Goal: Task Accomplishment & Management: Use online tool/utility

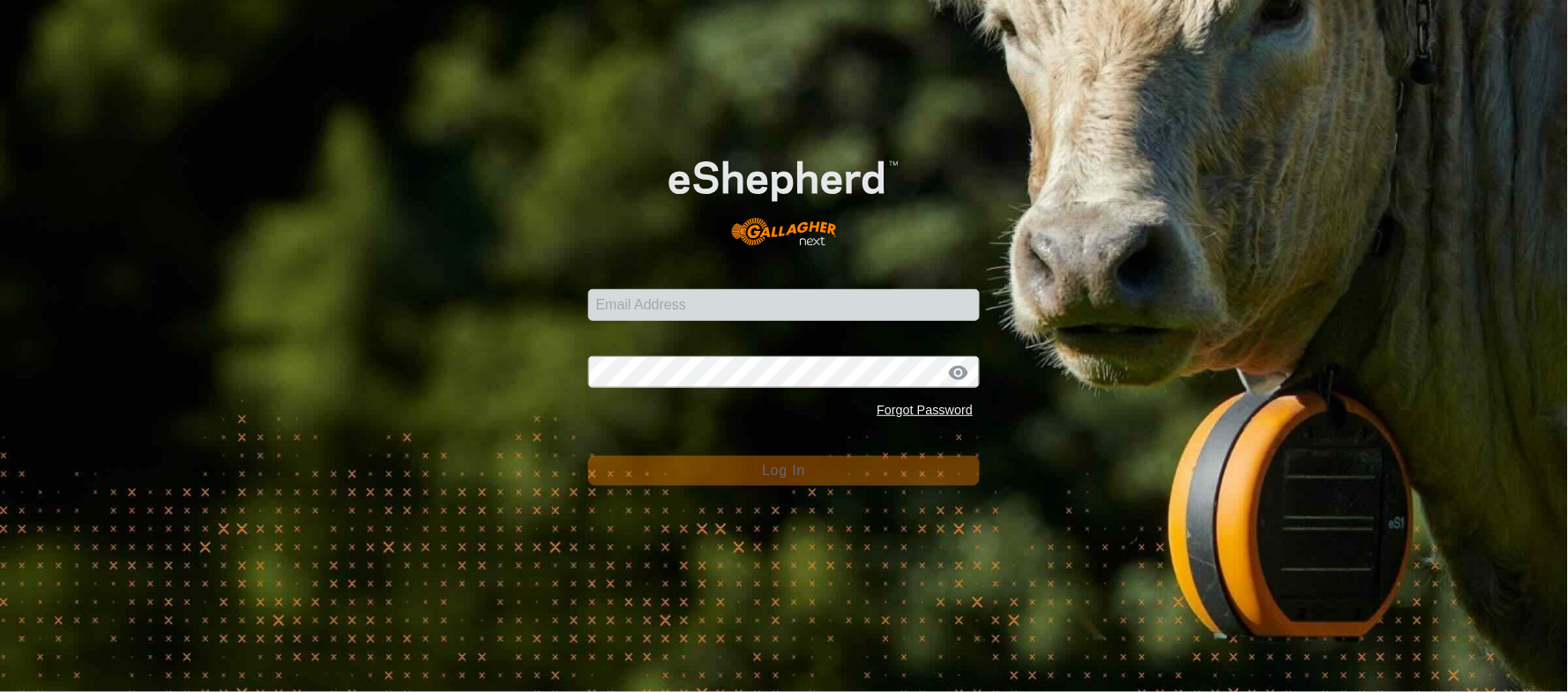
click at [166, 329] on div "Email Address Password Forgot Password Log In" at bounding box center [784, 346] width 1568 height 692
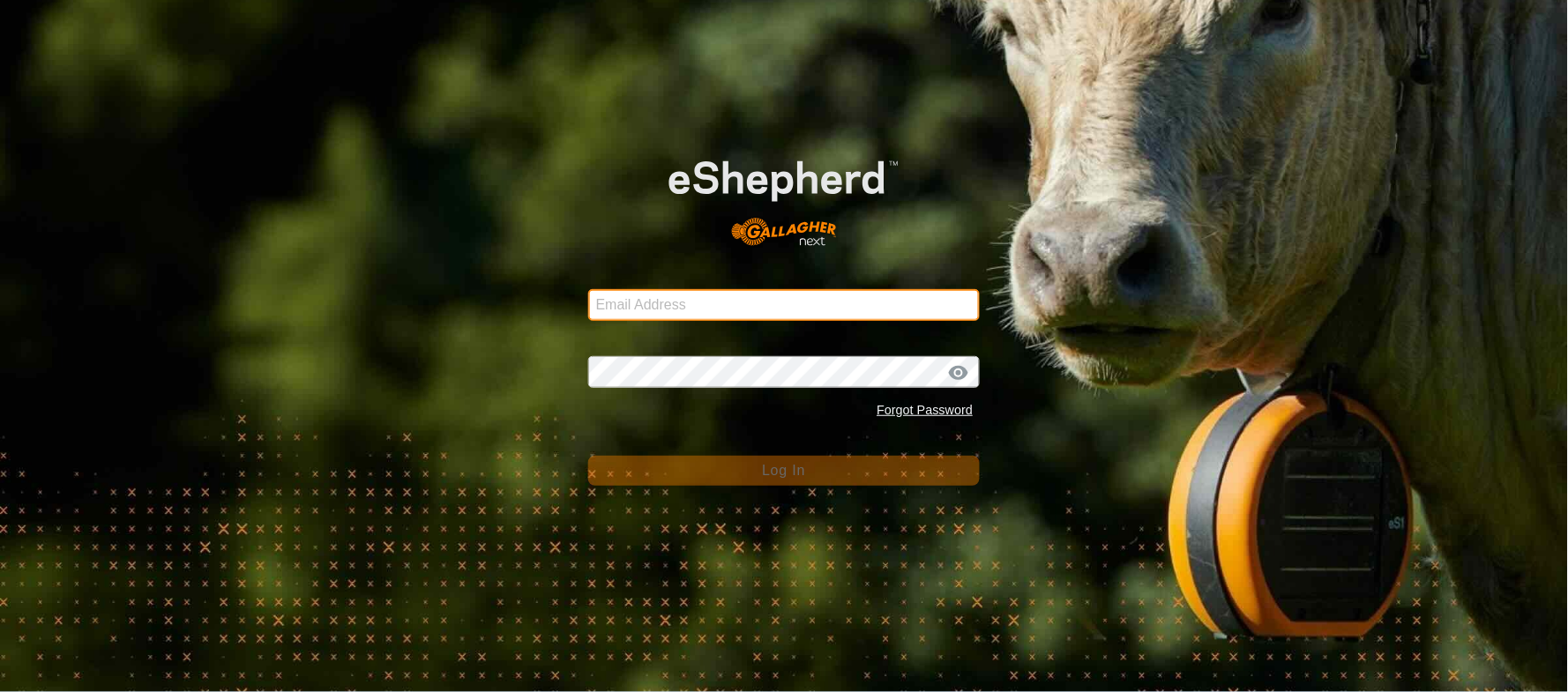
click at [658, 314] on input "Email Address" at bounding box center [784, 304] width 392 height 31
type input "[EMAIL_ADDRESS][PERSON_NAME][DOMAIN_NAME]"
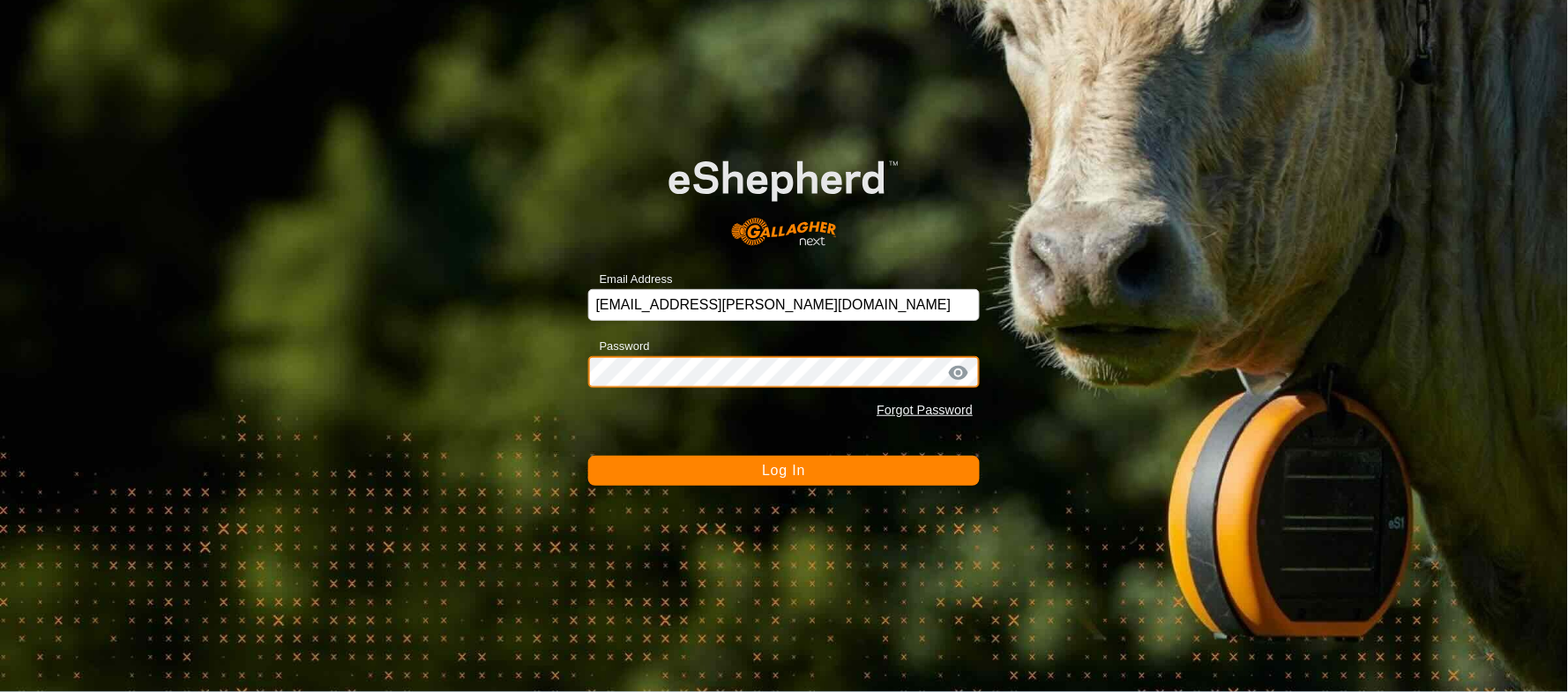
click at [588, 456] on button "Log In" at bounding box center [784, 470] width 392 height 30
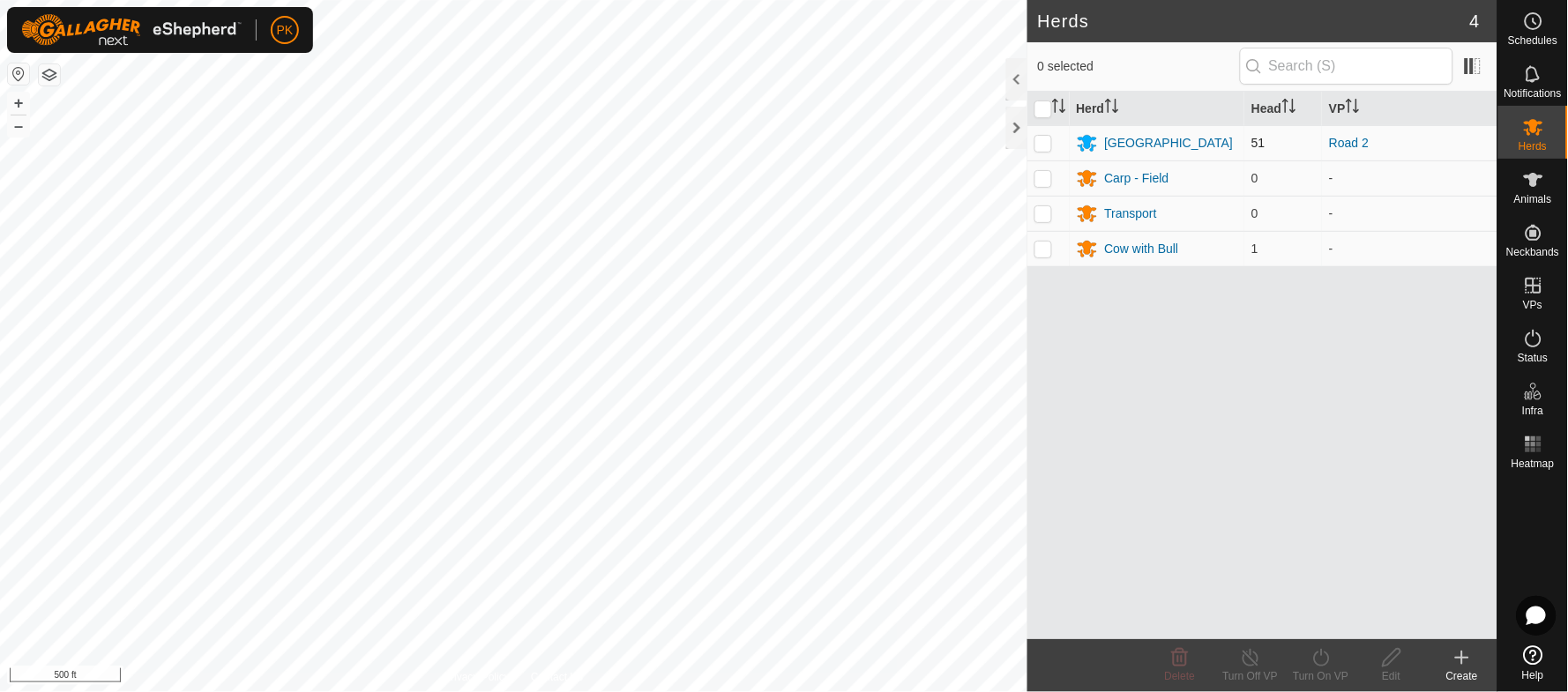
click at [1039, 145] on p-checkbox at bounding box center [1044, 143] width 18 height 14
checkbox input "true"
click at [1330, 654] on icon at bounding box center [1321, 658] width 22 height 22
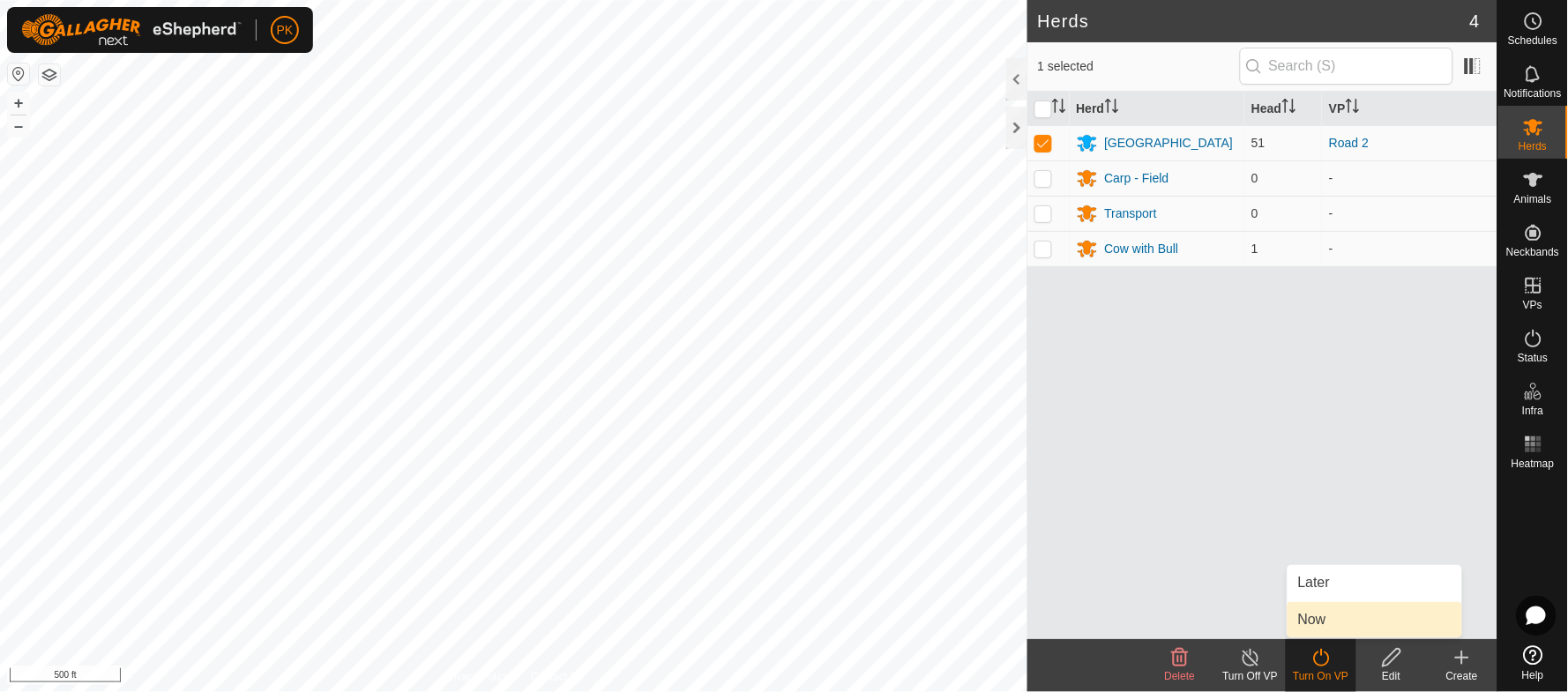
click at [1334, 614] on link "Now" at bounding box center [1375, 619] width 174 height 35
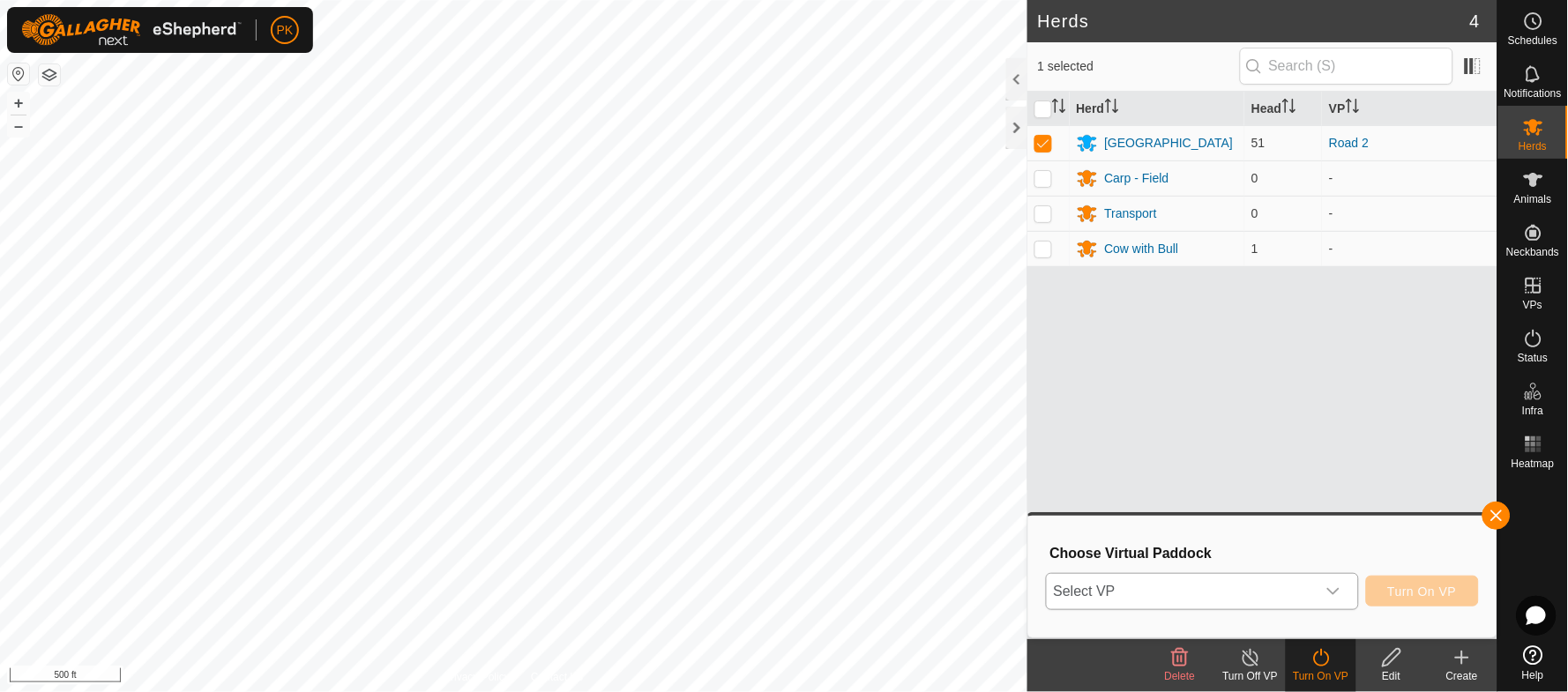
click at [1339, 594] on icon "dropdown trigger" at bounding box center [1334, 591] width 14 height 14
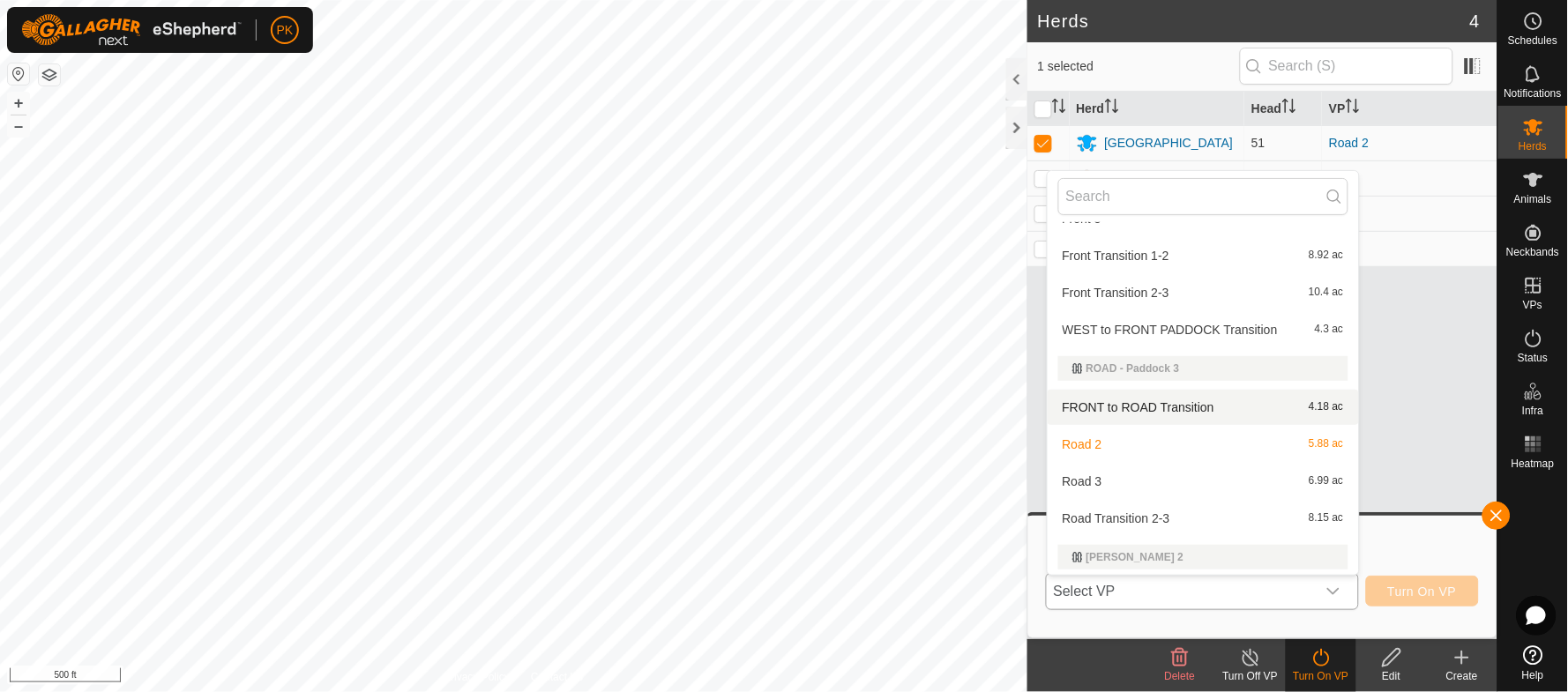
scroll to position [142, 0]
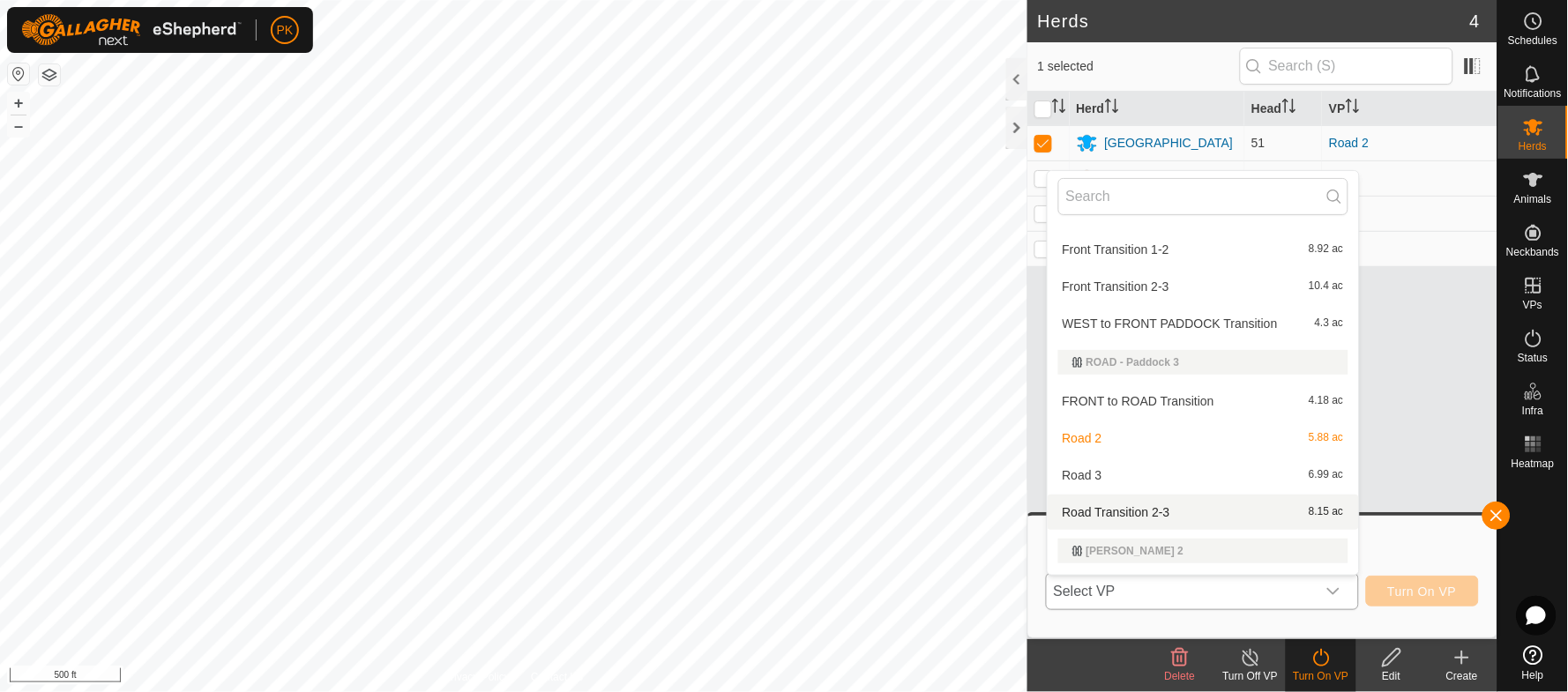
click at [1264, 505] on li "Road Transition 2-3 8.15 ac" at bounding box center [1203, 512] width 312 height 35
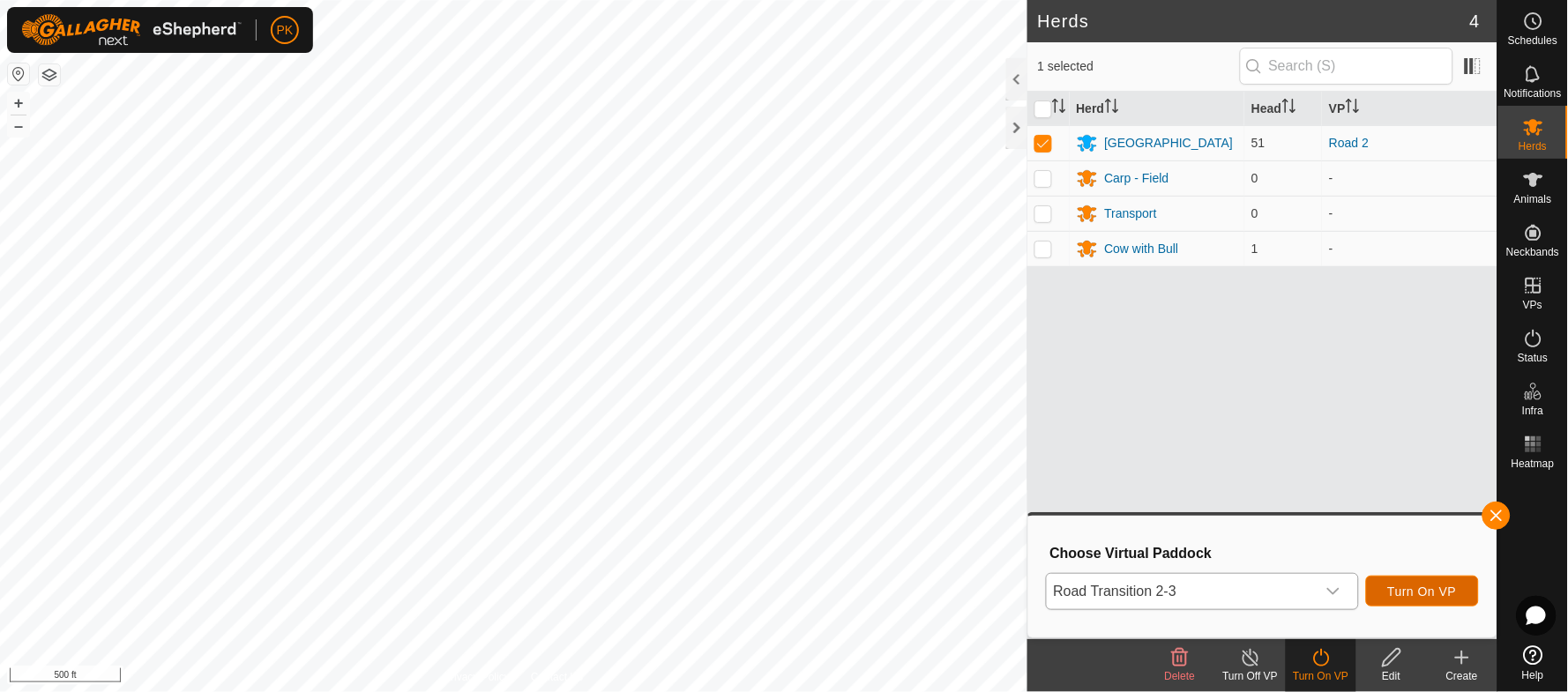
click at [1407, 578] on button "Turn On VP" at bounding box center [1423, 591] width 113 height 31
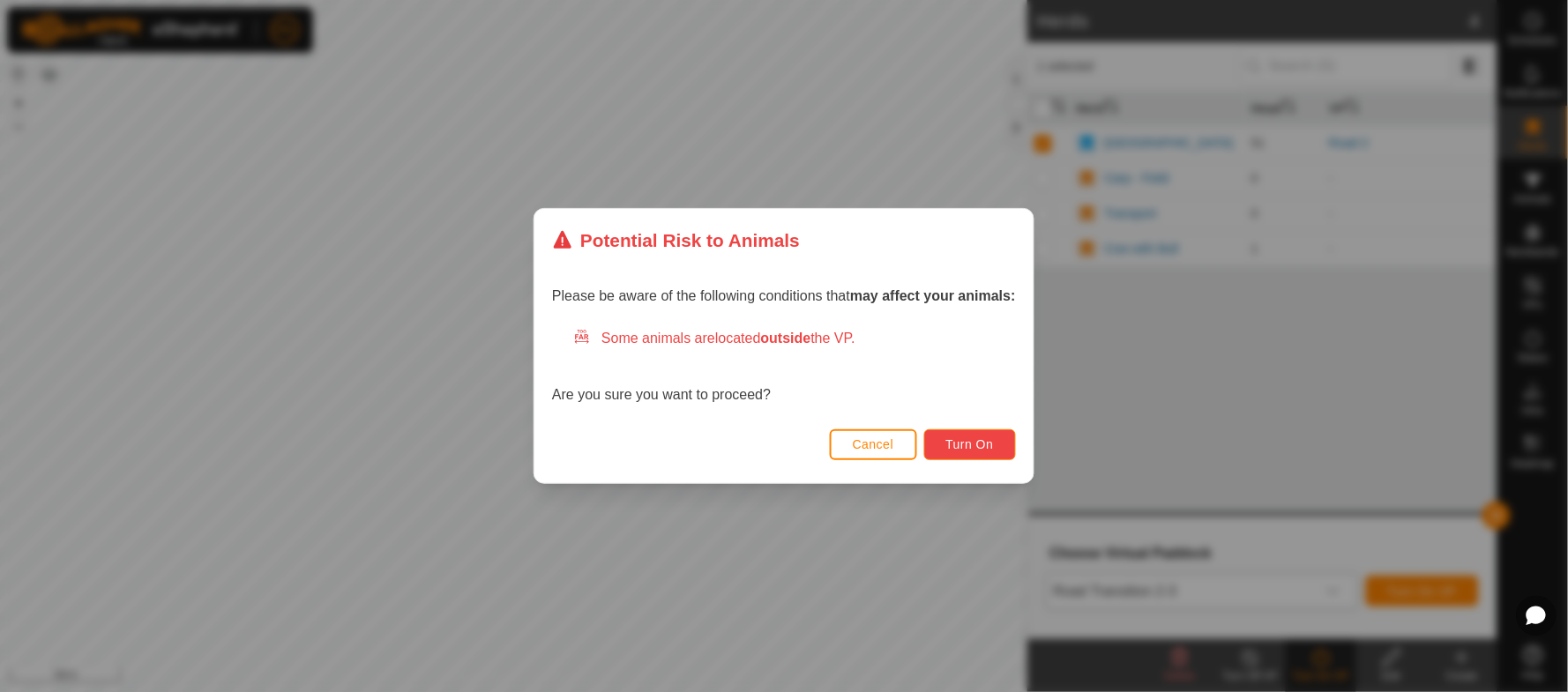
click at [964, 440] on span "Turn On" at bounding box center [970, 444] width 48 height 14
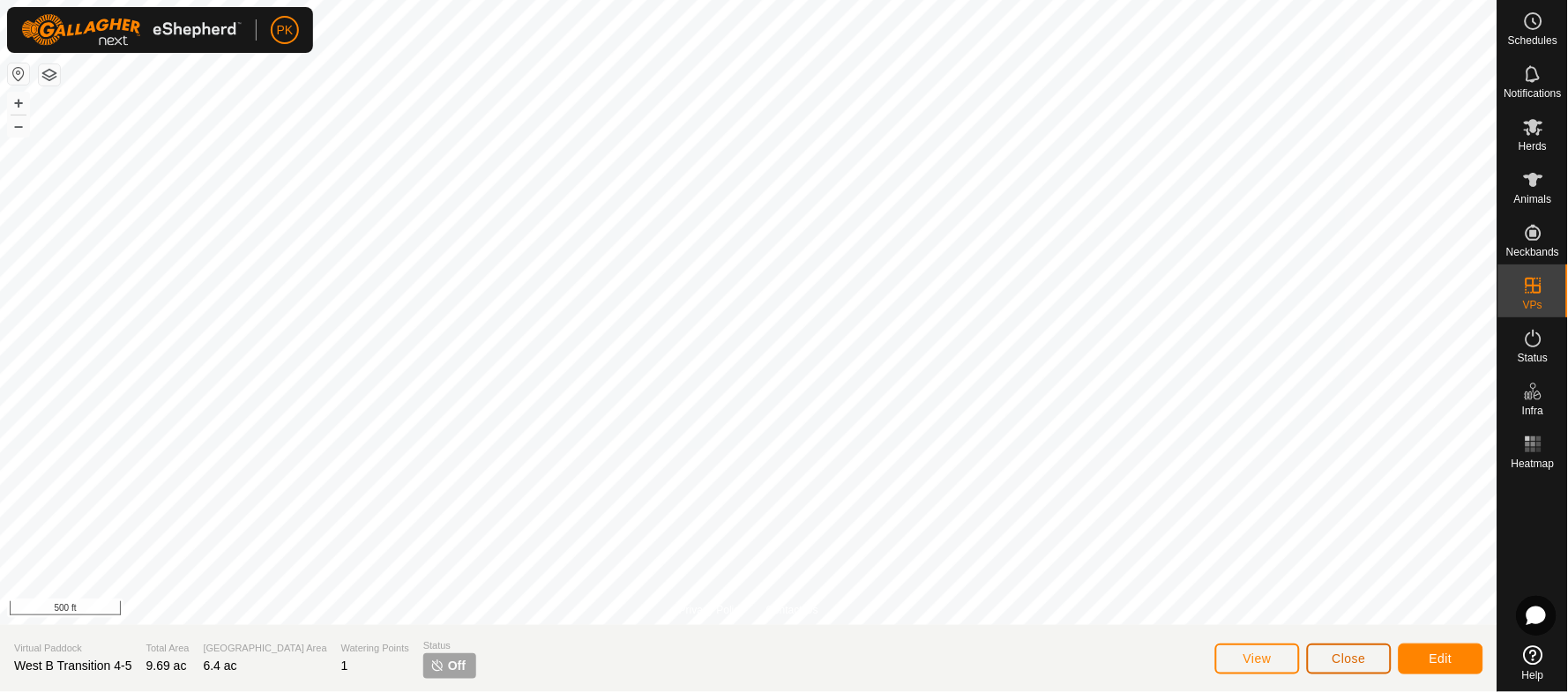
click at [1361, 659] on span "Close" at bounding box center [1349, 659] width 33 height 14
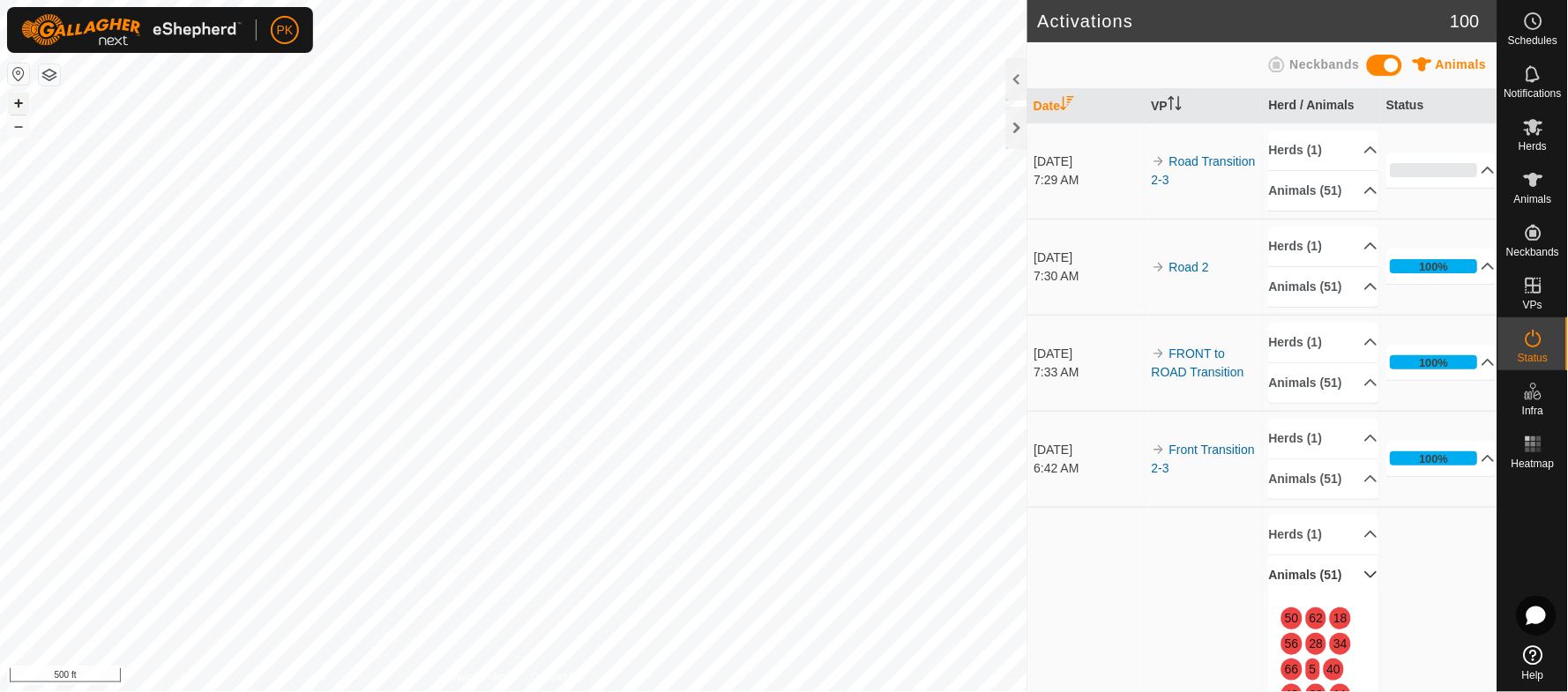
click at [19, 105] on button "+" at bounding box center [19, 103] width 22 height 22
click at [586, 0] on html "PK Schedules Notifications Herds Animals Neckbands VPs Status Infra Heatmap Hel…" at bounding box center [784, 346] width 1568 height 692
click at [1543, 25] on icon at bounding box center [1534, 22] width 22 height 22
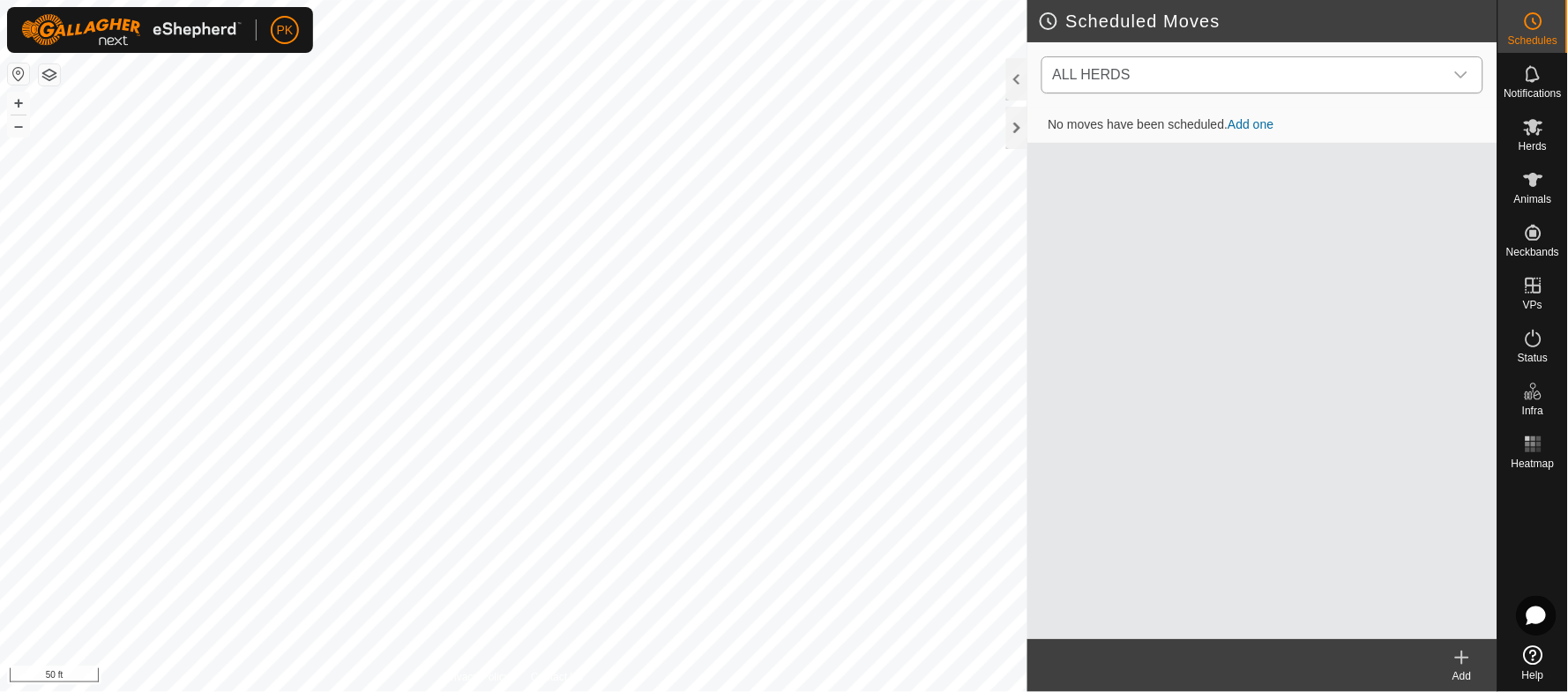
click at [1169, 82] on span "ALL HERDS" at bounding box center [1245, 74] width 398 height 35
